Goal: Transaction & Acquisition: Purchase product/service

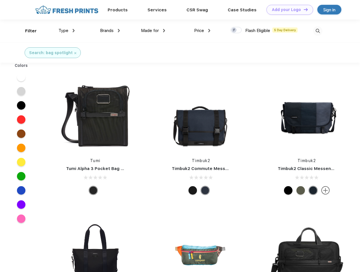
scroll to position [0, 0]
click at [288, 10] on link "Add your Logo Design Tool" at bounding box center [290, 10] width 47 height 10
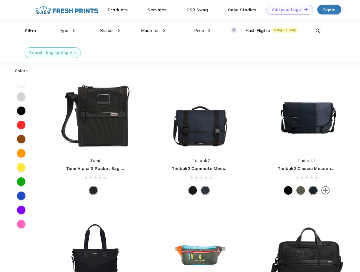
click at [0, 0] on div "Design Tool" at bounding box center [0, 0] width 0 height 0
click at [304, 9] on link "Add your Logo Design Tool" at bounding box center [290, 10] width 47 height 10
click at [27, 31] on div "Filter" at bounding box center [31, 31] width 12 height 7
click at [67, 31] on span "Type" at bounding box center [64, 30] width 10 height 5
click at [110, 31] on span "Brands" at bounding box center [107, 30] width 14 height 5
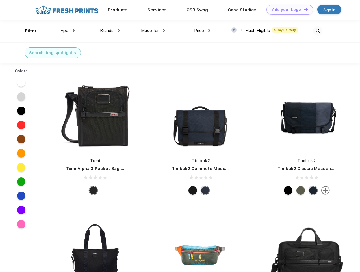
click at [153, 31] on span "Made for" at bounding box center [150, 30] width 18 height 5
click at [203, 31] on span "Price" at bounding box center [199, 30] width 10 height 5
click at [237, 30] on div at bounding box center [236, 30] width 11 height 6
click at [235, 30] on input "checkbox" at bounding box center [233, 29] width 4 height 4
click at [318, 31] on img at bounding box center [318, 30] width 9 height 9
